Goal: Navigation & Orientation: Find specific page/section

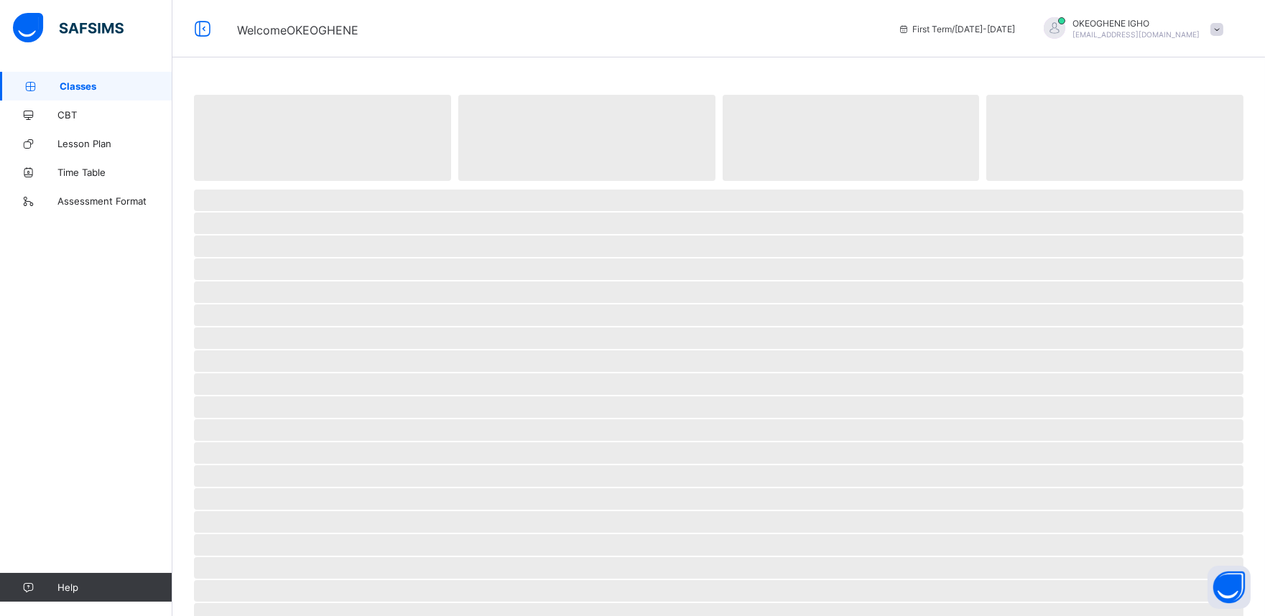
click at [76, 84] on span "Classes" at bounding box center [116, 85] width 113 height 11
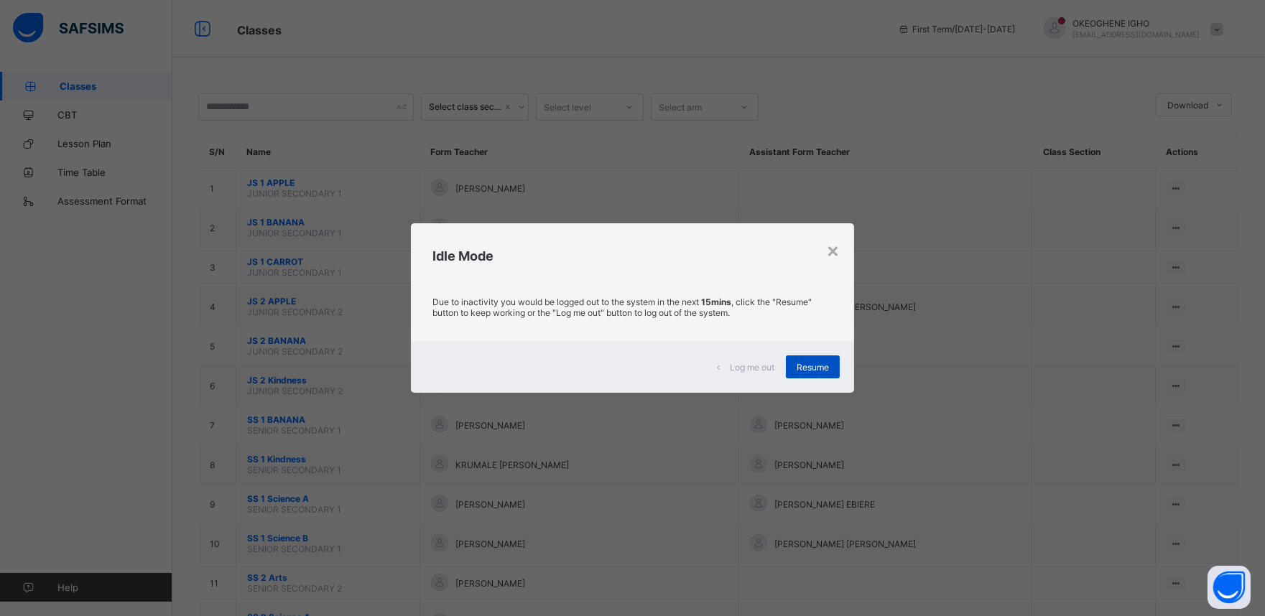
click at [799, 368] on span "Resume" at bounding box center [813, 367] width 32 height 11
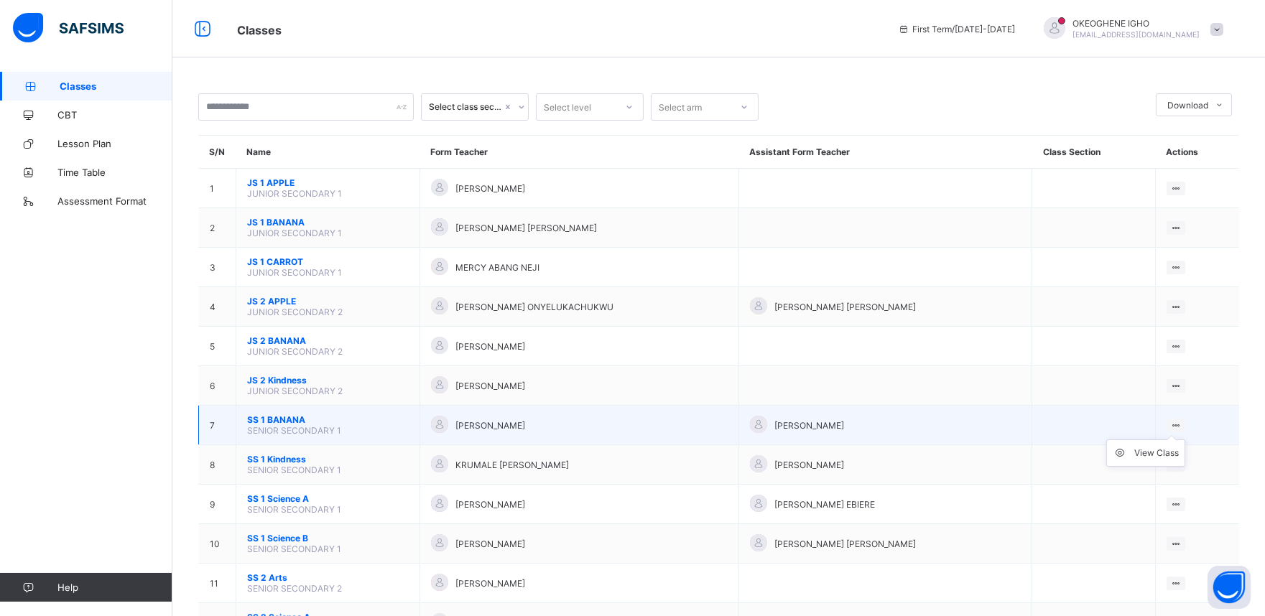
click at [1164, 441] on ul "View Class" at bounding box center [1145, 453] width 79 height 27
click at [1164, 446] on div "View Class" at bounding box center [1156, 453] width 45 height 14
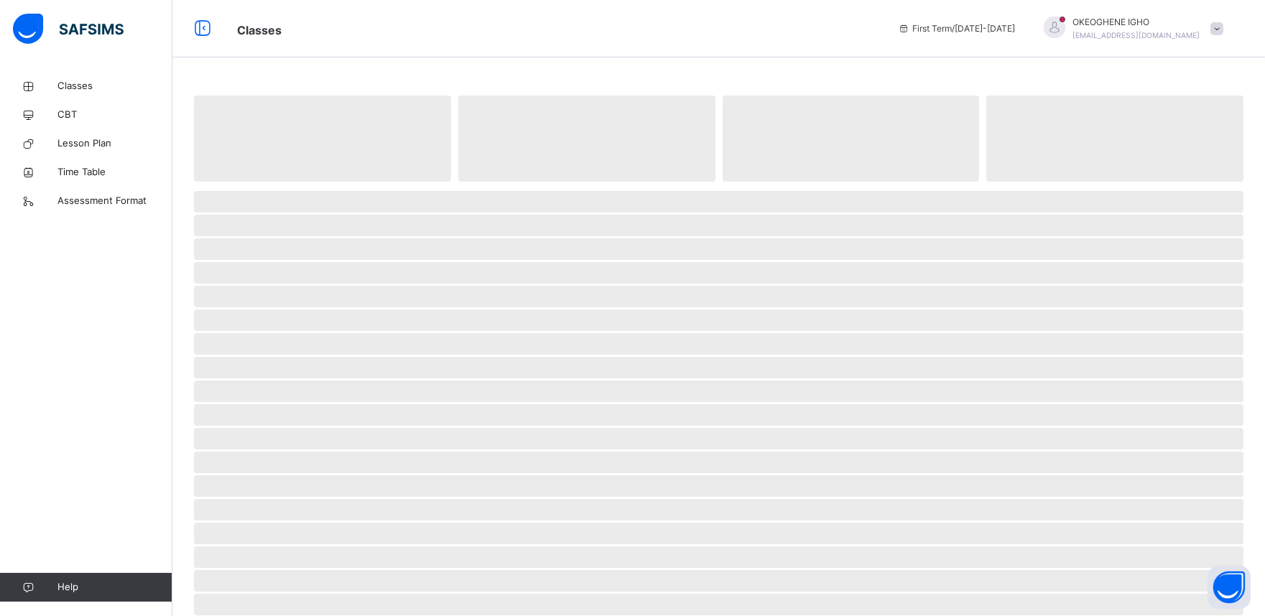
click at [1164, 441] on span "‌" at bounding box center [718, 439] width 1049 height 22
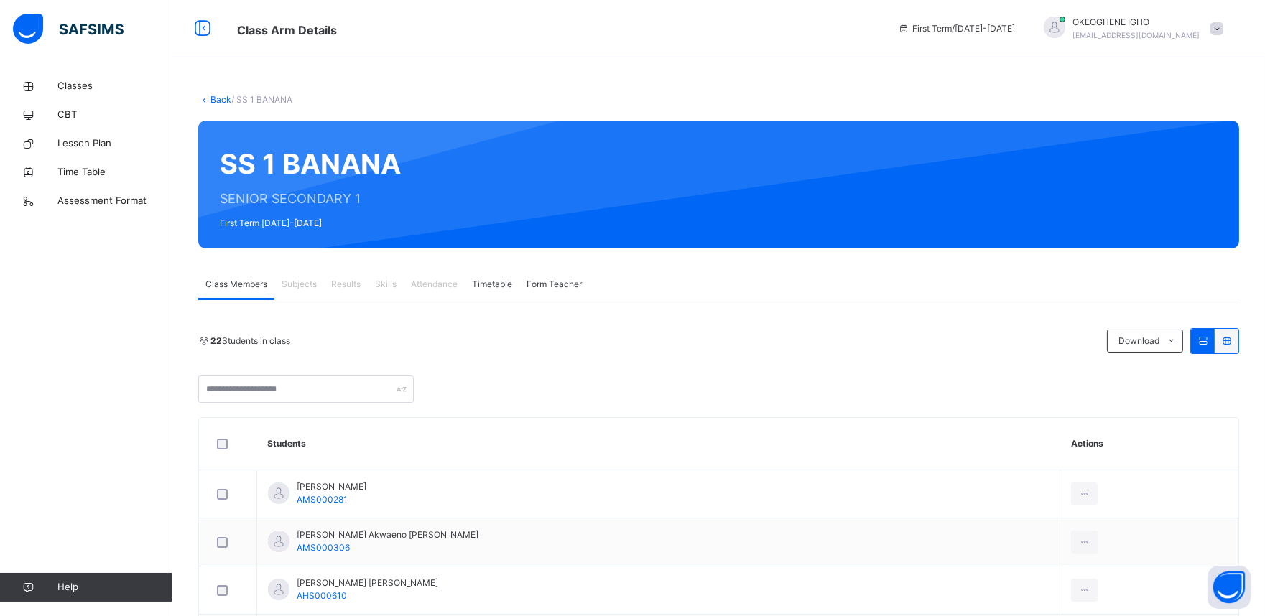
click at [305, 294] on div "Subjects" at bounding box center [299, 284] width 50 height 29
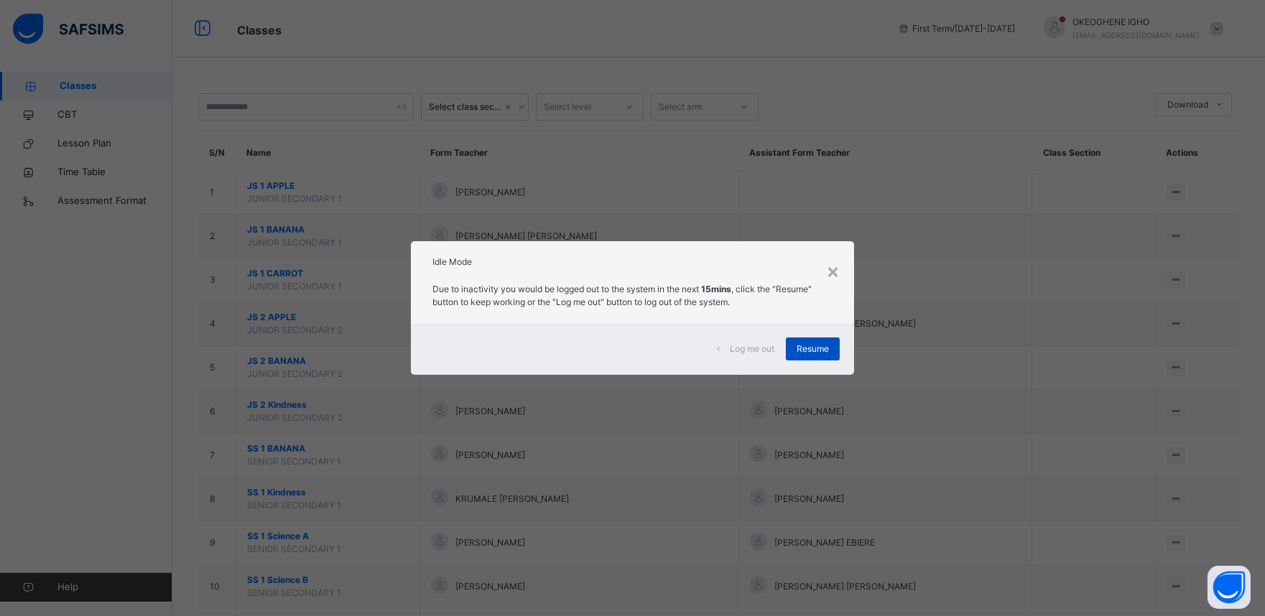
click at [806, 345] on span "Resume" at bounding box center [813, 349] width 32 height 13
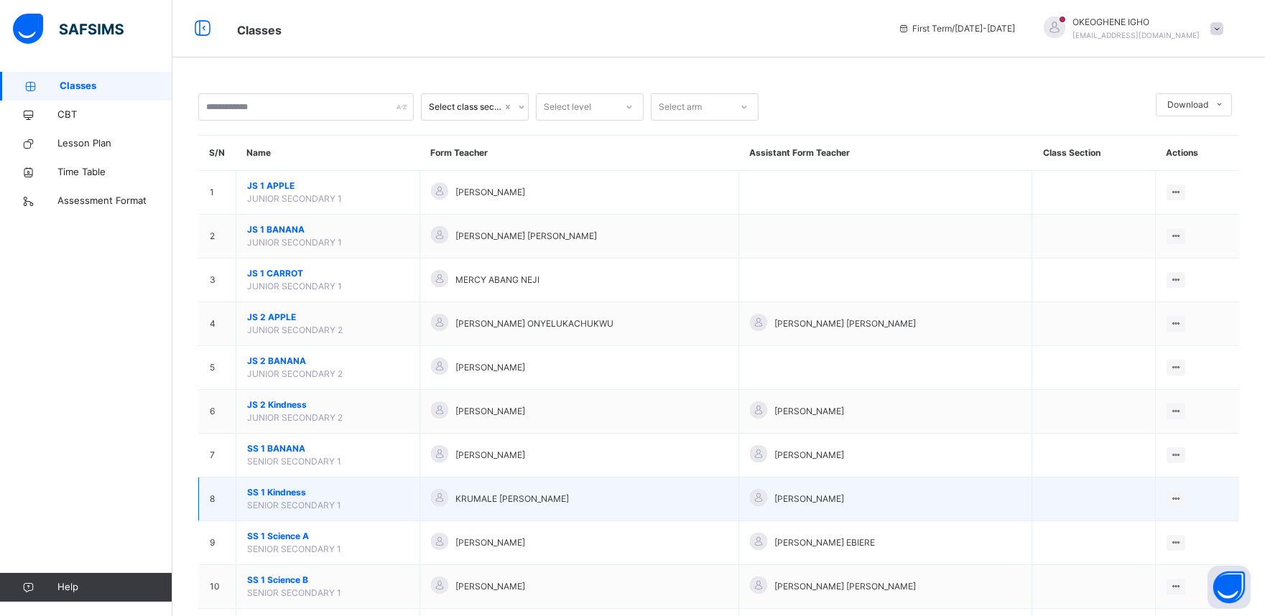
click at [965, 507] on div "[PERSON_NAME]" at bounding box center [885, 499] width 271 height 21
click at [1165, 524] on div "View Class" at bounding box center [1156, 528] width 45 height 14
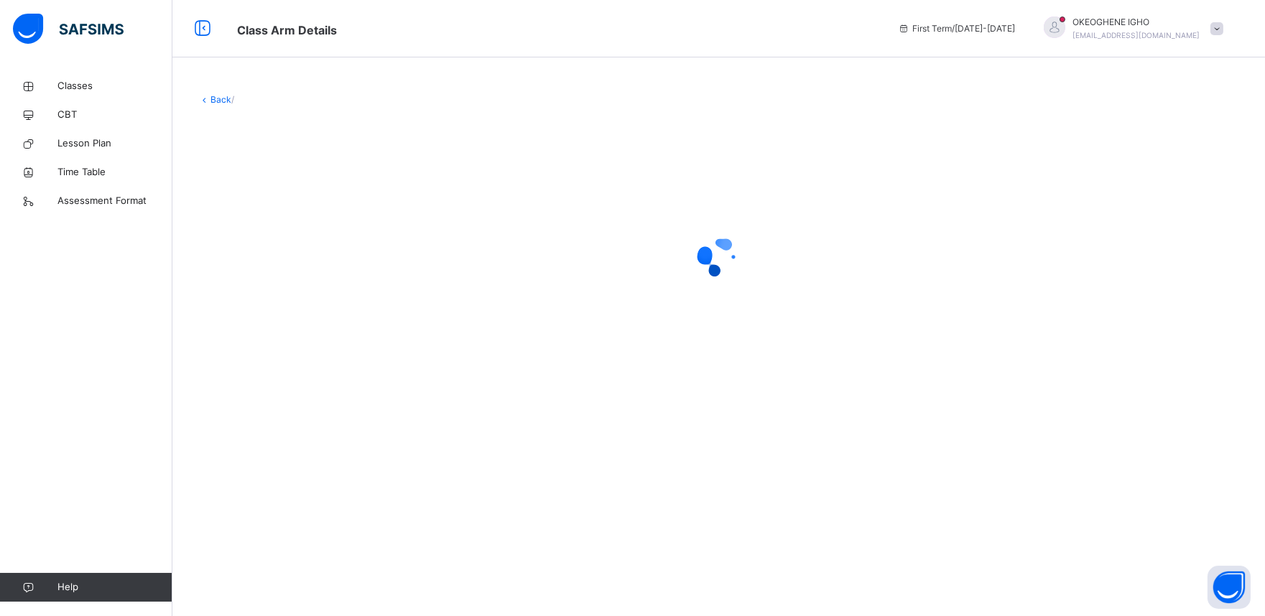
click at [1165, 524] on div "Back /" at bounding box center [718, 308] width 1092 height 616
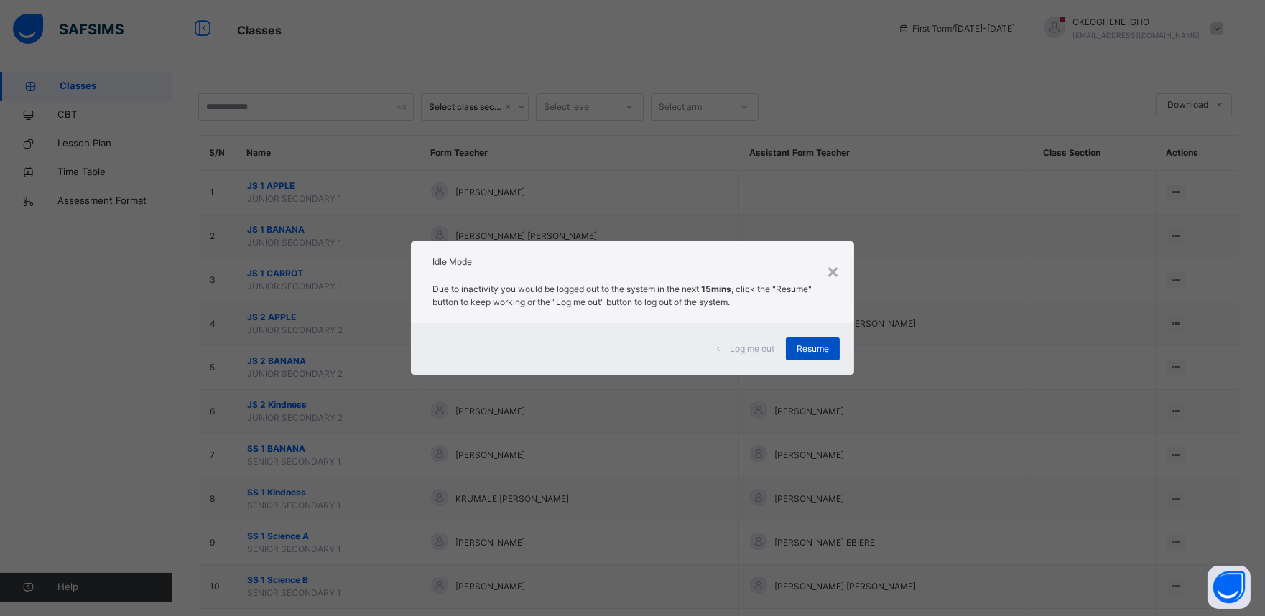
click at [802, 347] on span "Resume" at bounding box center [813, 349] width 32 height 13
